Goal: Task Accomplishment & Management: Use online tool/utility

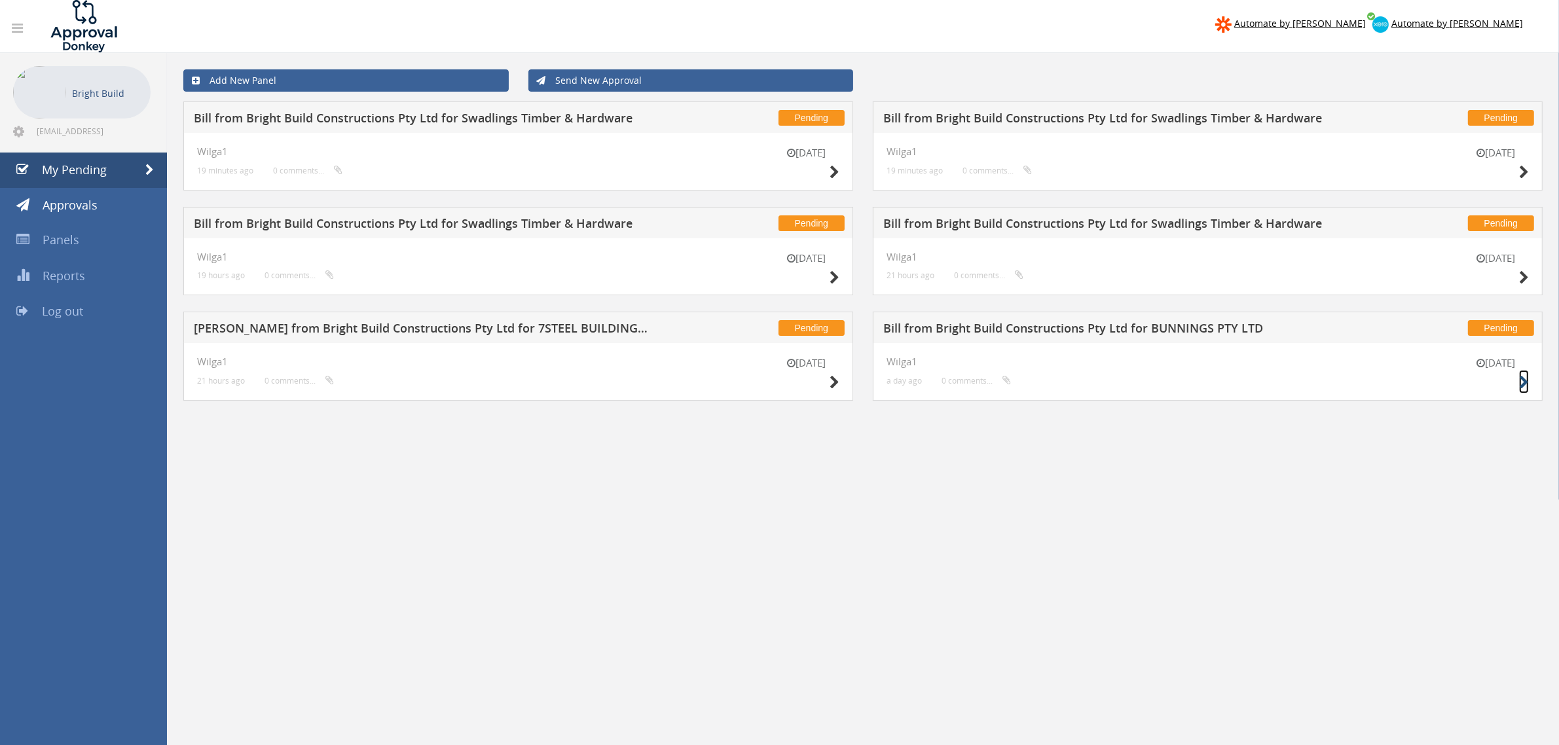
click at [1521, 388] on icon at bounding box center [1524, 383] width 10 height 14
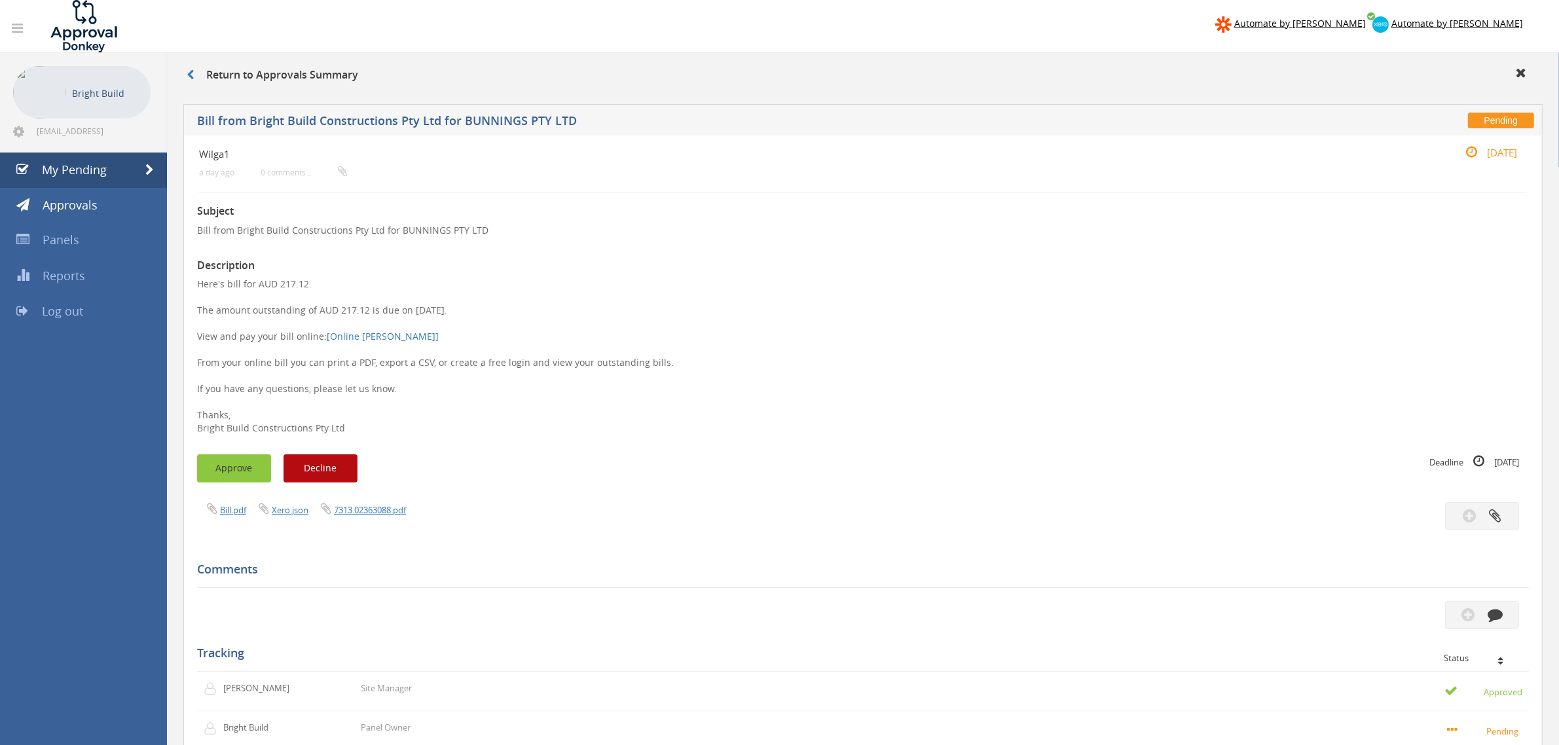
click at [239, 462] on button "Approve" at bounding box center [234, 468] width 74 height 28
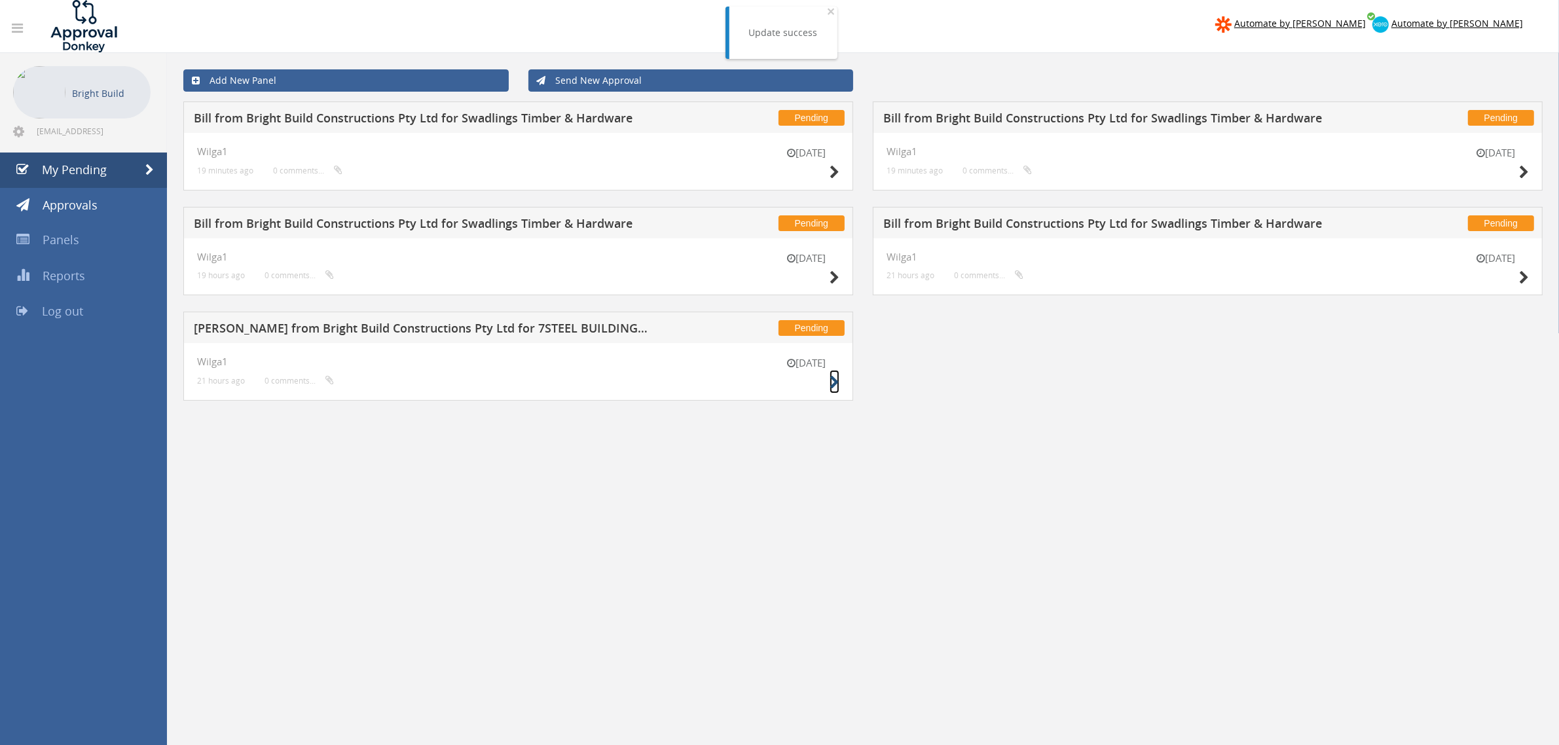
click at [833, 383] on icon at bounding box center [834, 383] width 10 height 14
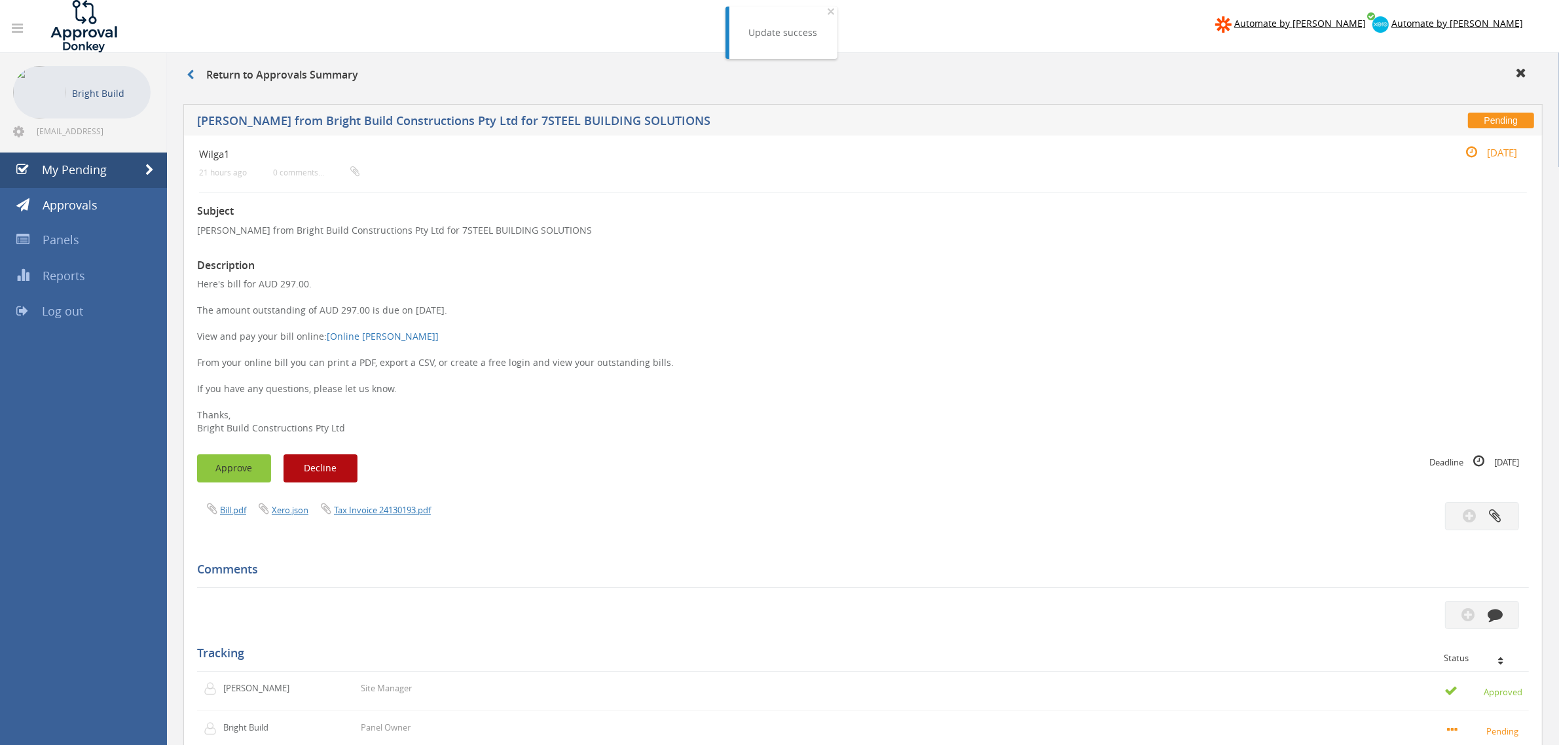
click at [230, 463] on button "Approve" at bounding box center [234, 468] width 74 height 28
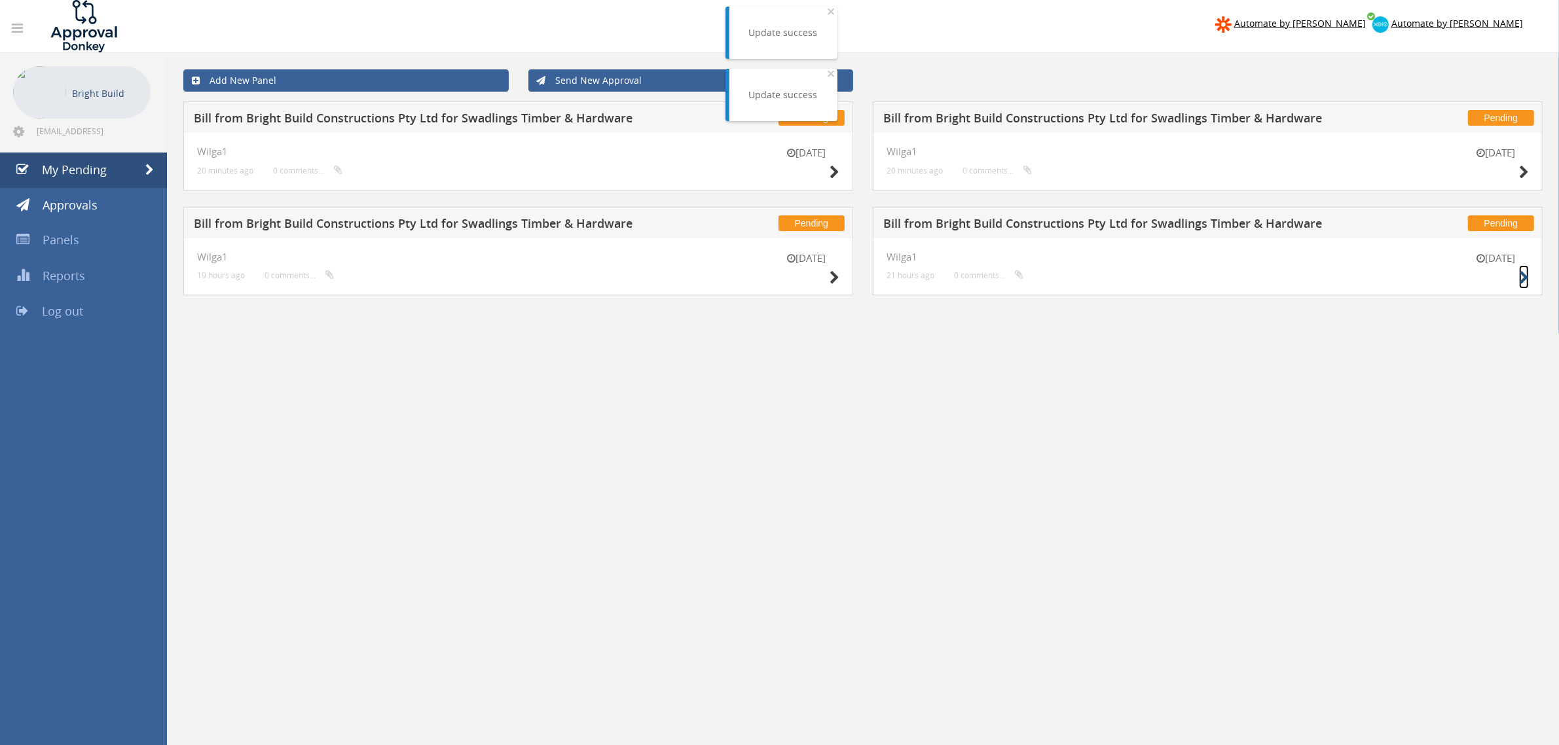
click at [1523, 276] on icon at bounding box center [1524, 278] width 10 height 14
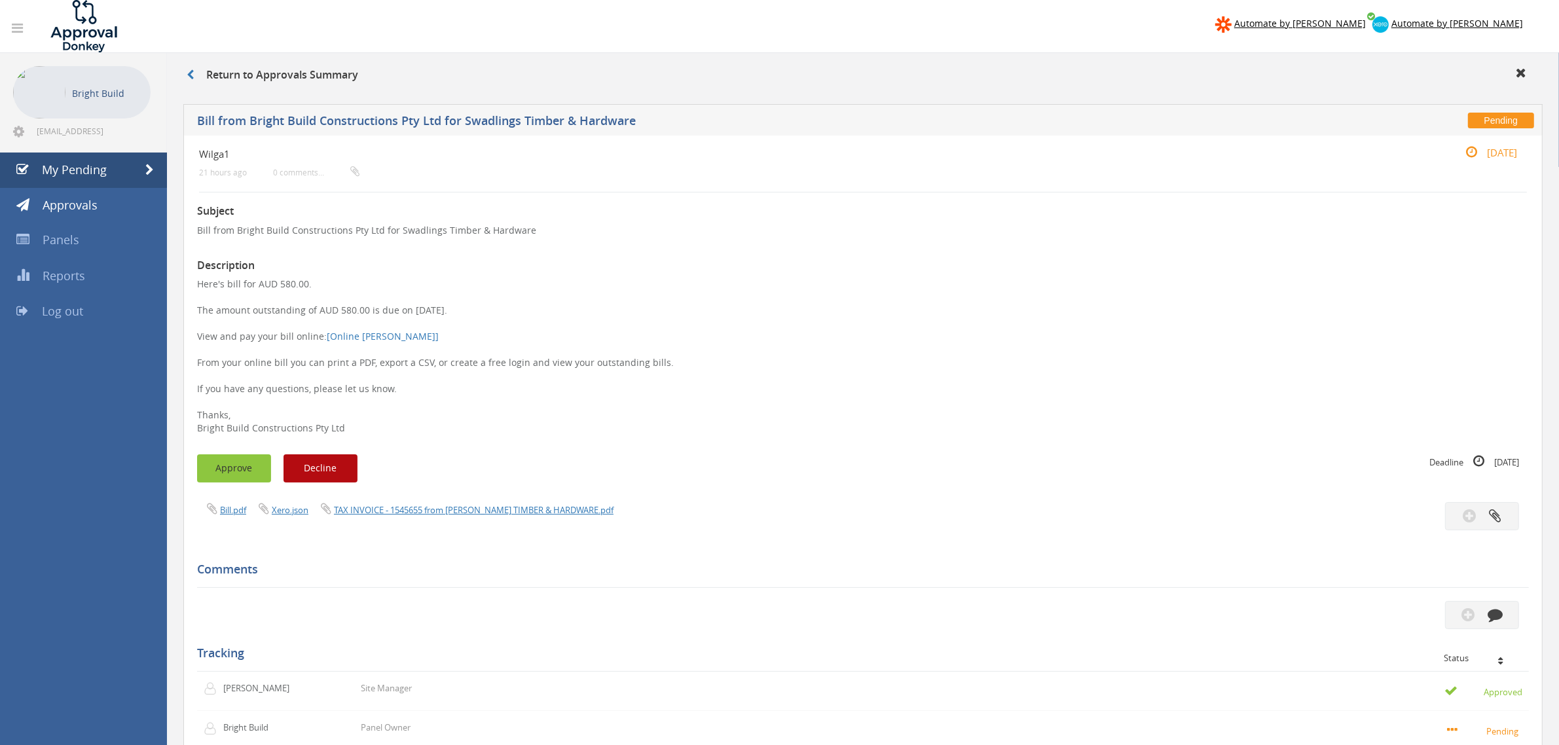
click at [236, 477] on button "Approve" at bounding box center [234, 468] width 74 height 28
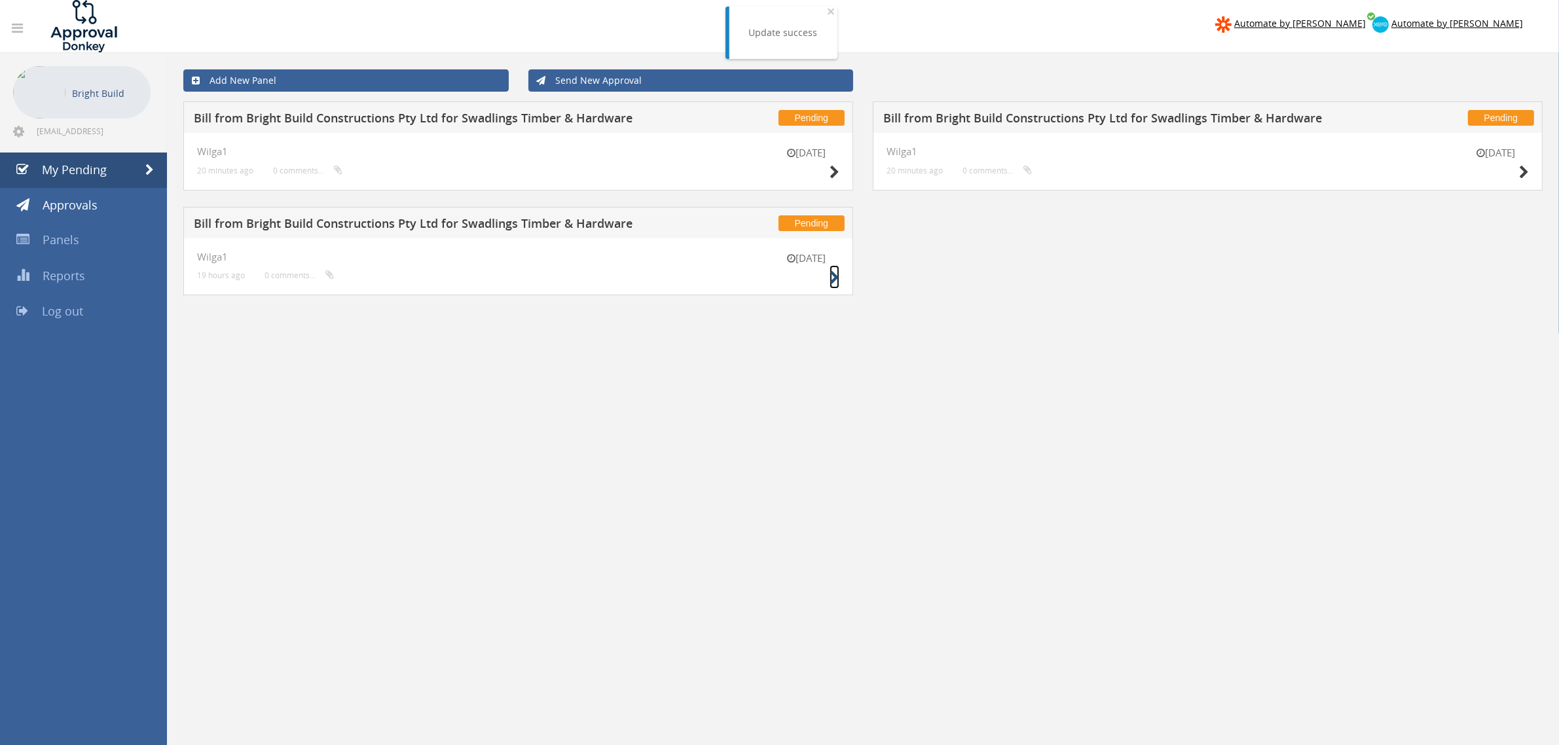
click at [829, 276] on icon at bounding box center [834, 278] width 10 height 14
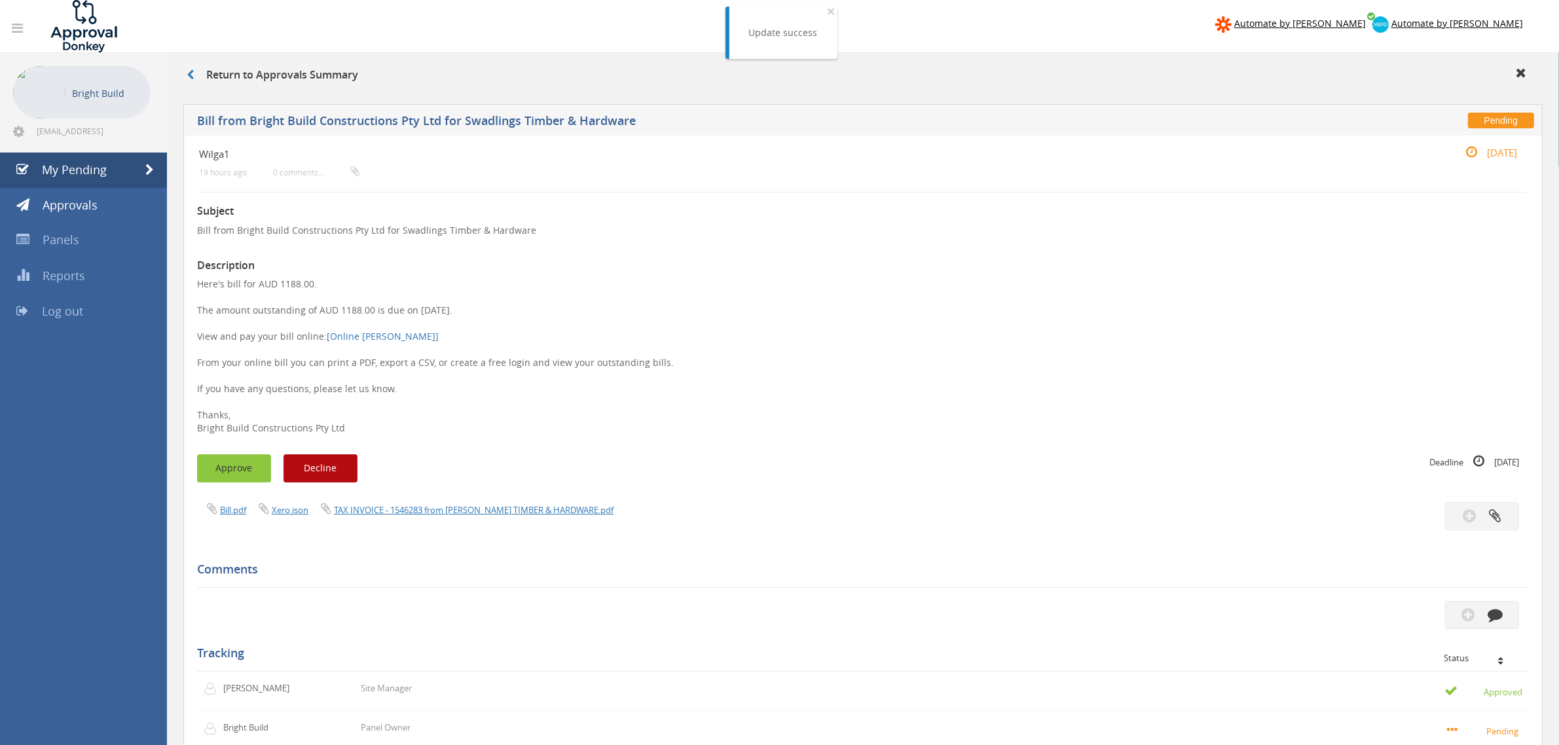
click at [244, 460] on button "Approve" at bounding box center [234, 468] width 74 height 28
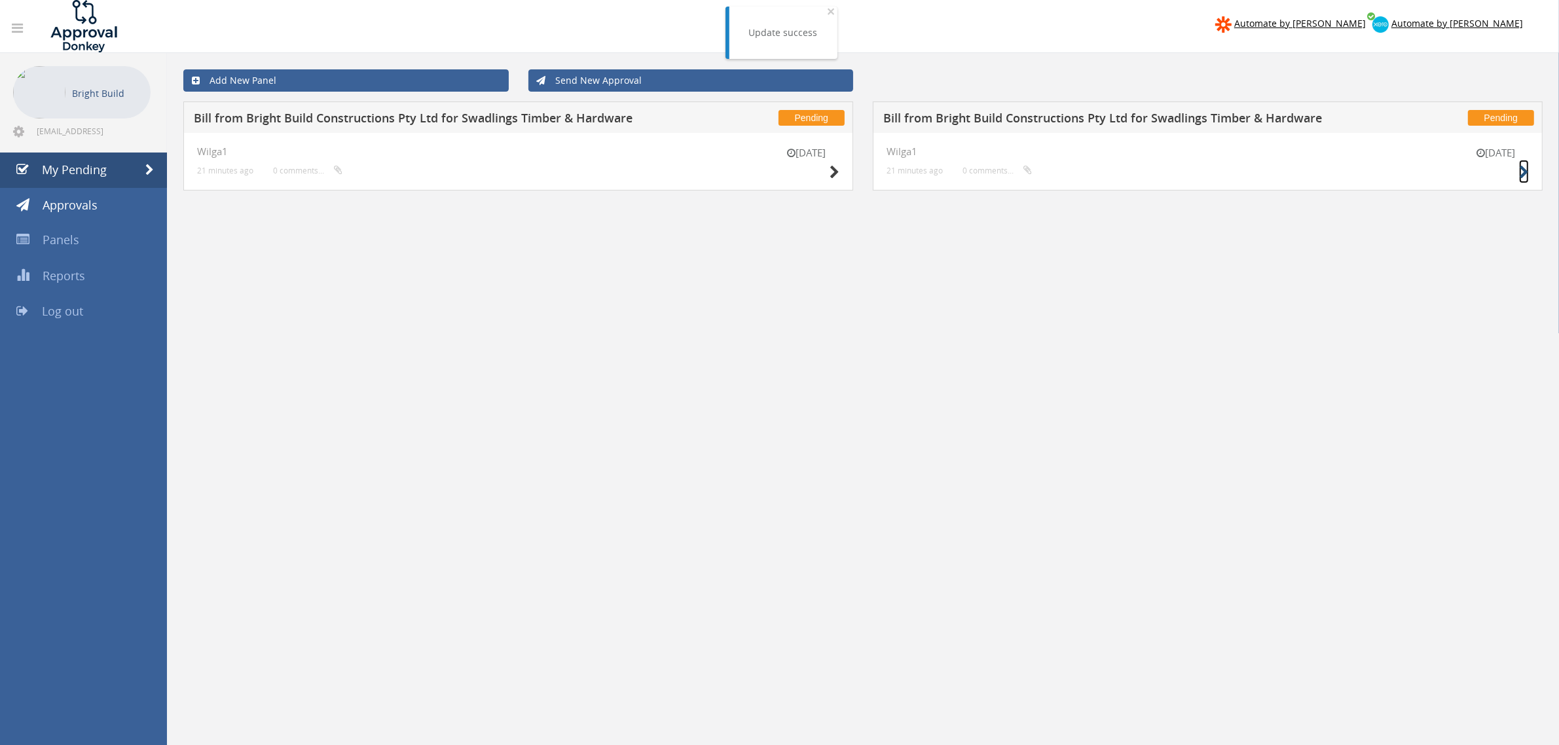
click at [1525, 171] on icon at bounding box center [1524, 173] width 10 height 14
click at [833, 163] on small at bounding box center [834, 172] width 10 height 18
